Goal: Task Accomplishment & Management: Use online tool/utility

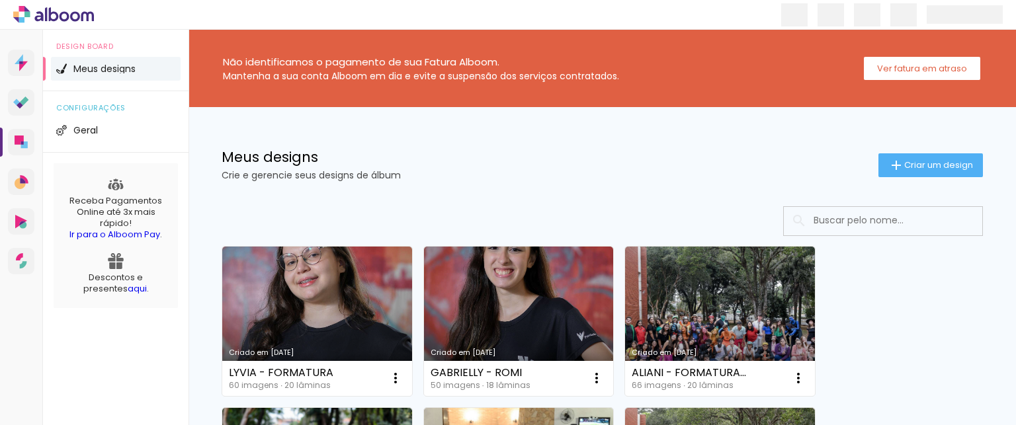
click at [298, 312] on link "Criado em [DATE]" at bounding box center [317, 321] width 190 height 149
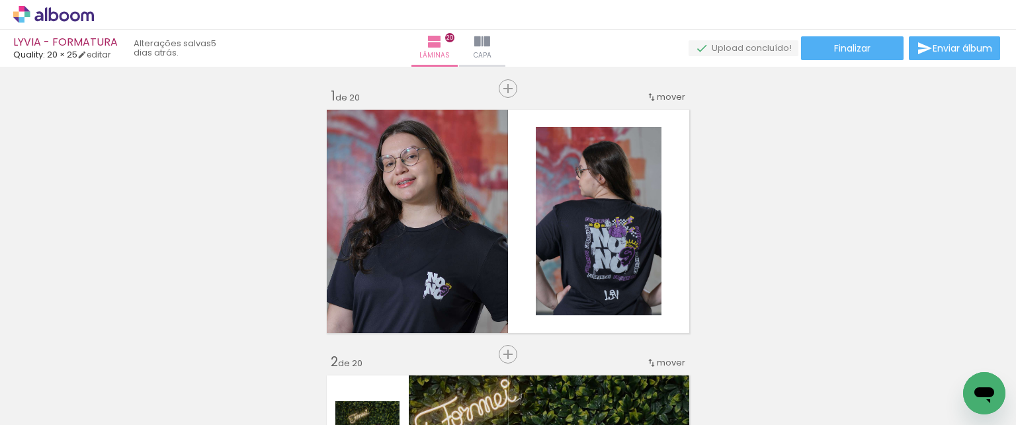
scroll to position [0, 2919]
